Goal: Task Accomplishment & Management: Use online tool/utility

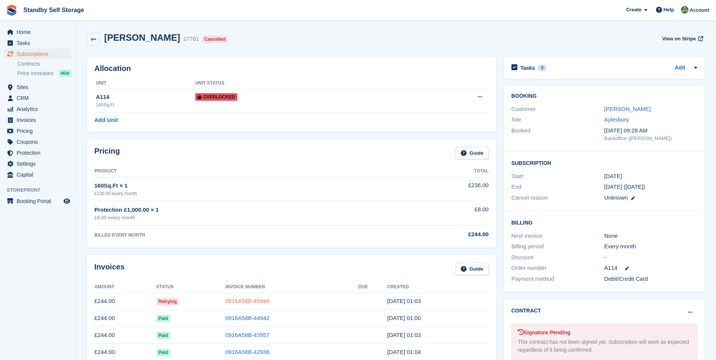
click at [245, 301] on link "0916A58B-45948" at bounding box center [247, 301] width 44 height 6
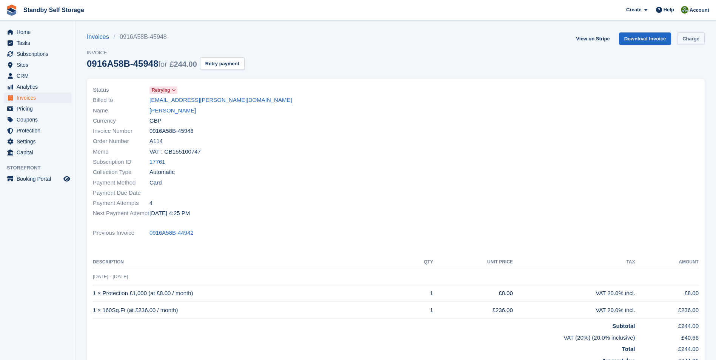
click at [687, 41] on link "Charge" at bounding box center [691, 38] width 28 height 12
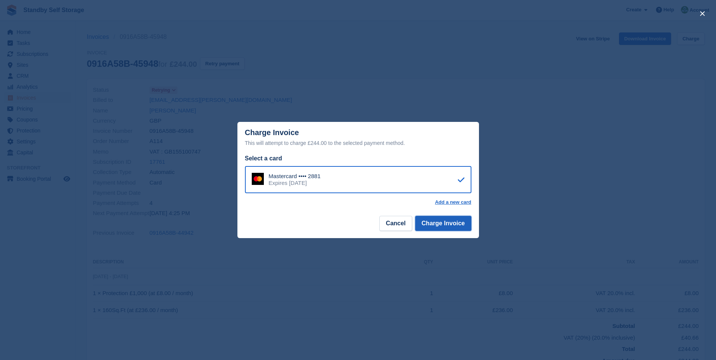
click at [443, 227] on button "Charge Invoice" at bounding box center [443, 223] width 56 height 15
